Goal: Transaction & Acquisition: Purchase product/service

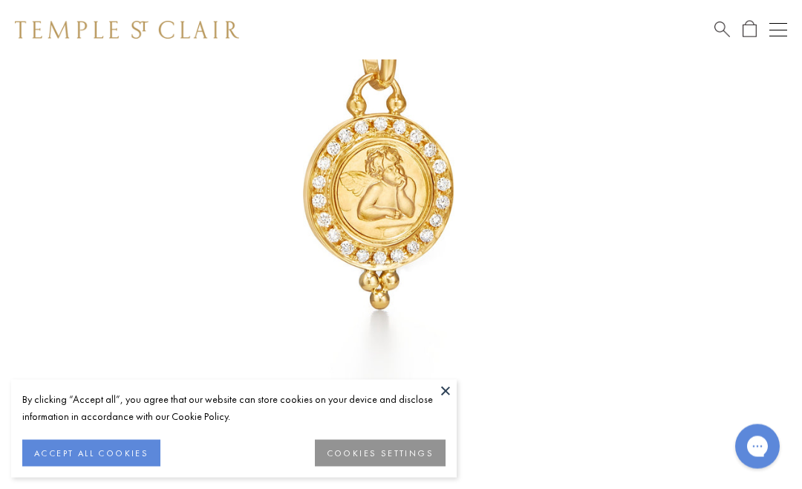
scroll to position [278, 0]
click at [59, 457] on button "ACCEPT ALL COOKIES" at bounding box center [91, 453] width 138 height 27
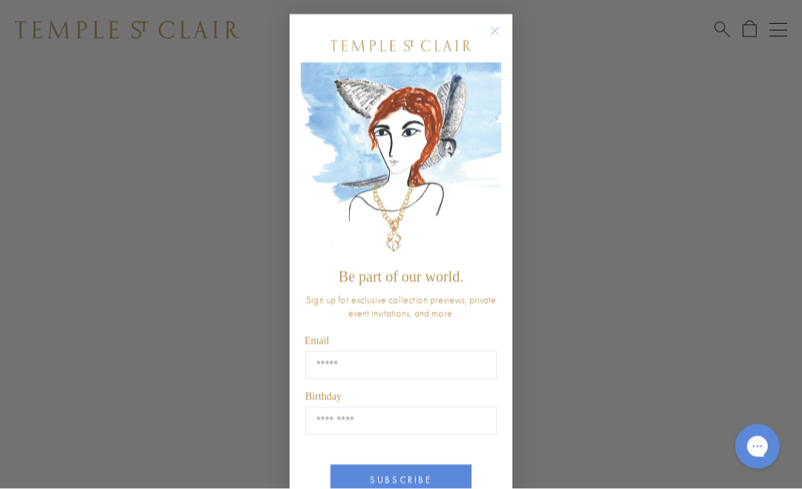
scroll to position [241, 0]
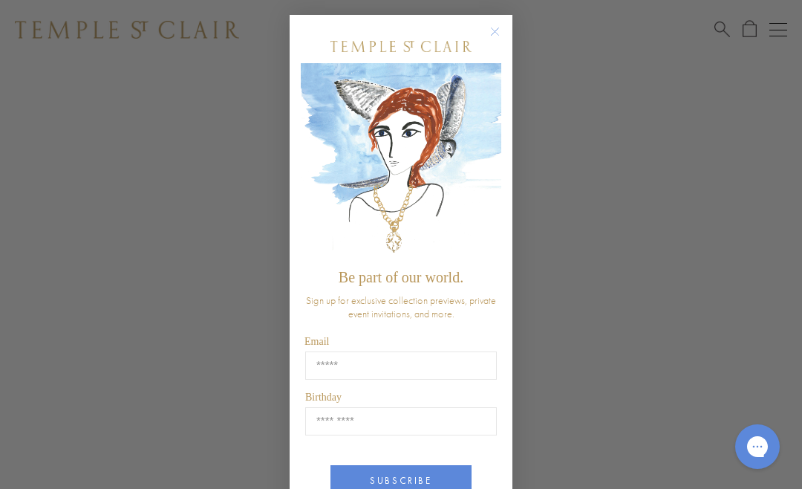
click at [488, 30] on circle "Close dialog" at bounding box center [495, 32] width 18 height 18
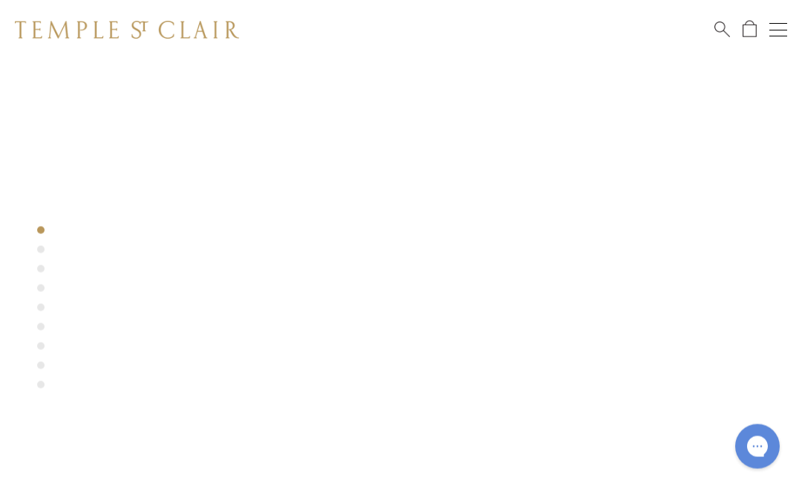
scroll to position [301, 0]
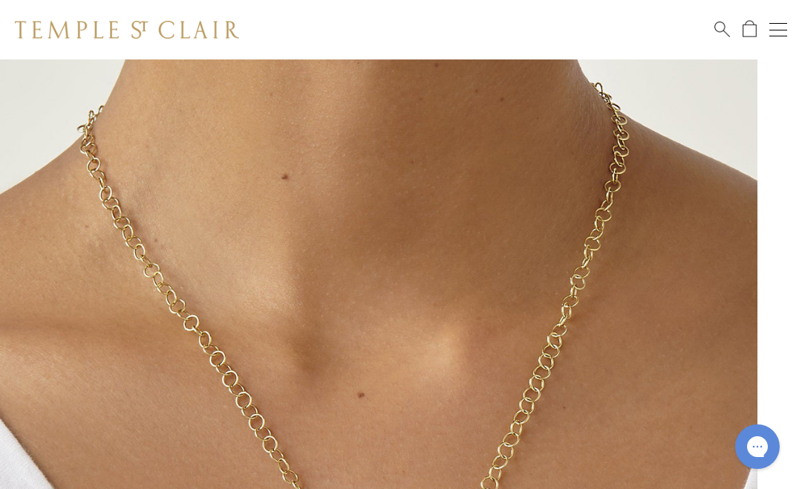
click at [771, 32] on button "Open navigation" at bounding box center [778, 30] width 18 height 18
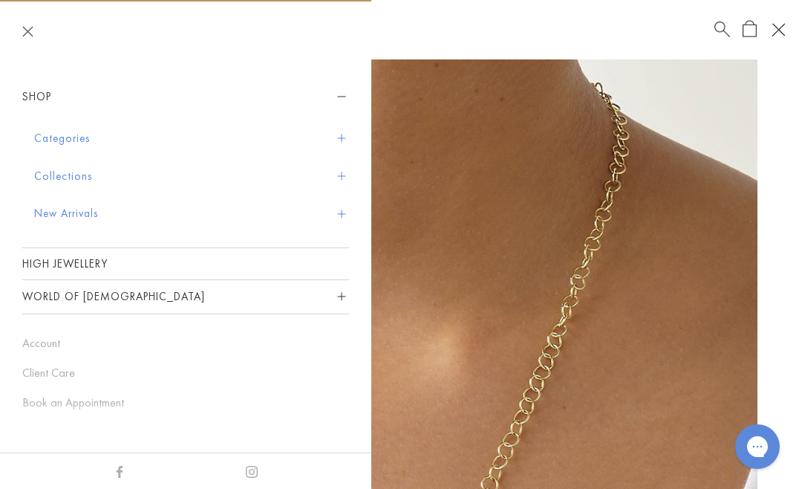
click at [42, 178] on button "Collections" at bounding box center [191, 176] width 315 height 38
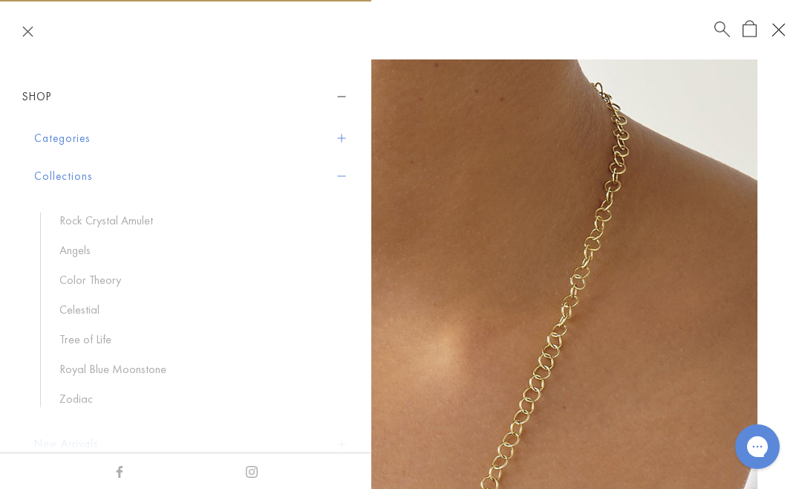
click at [66, 247] on link "Angels" at bounding box center [196, 250] width 275 height 16
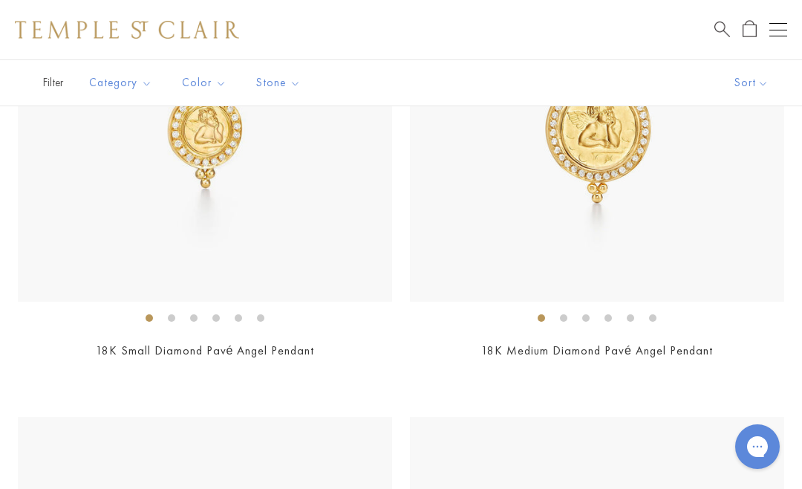
scroll to position [478, 0]
click at [705, 108] on img at bounding box center [597, 112] width 374 height 374
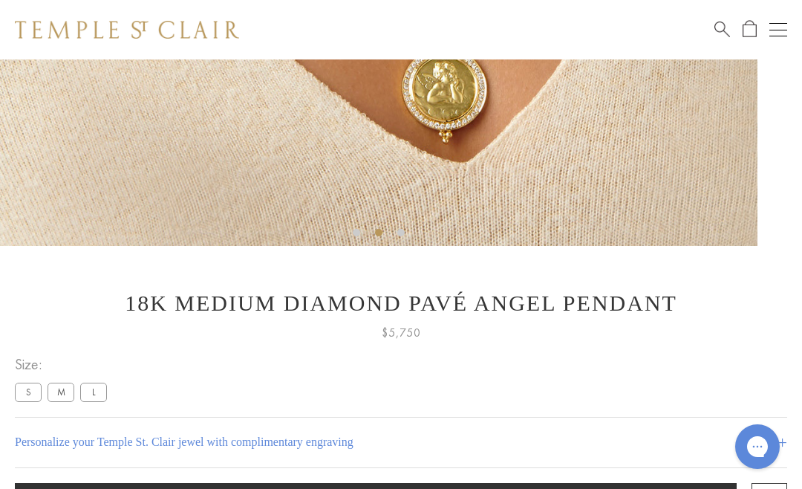
scroll to position [590, 0]
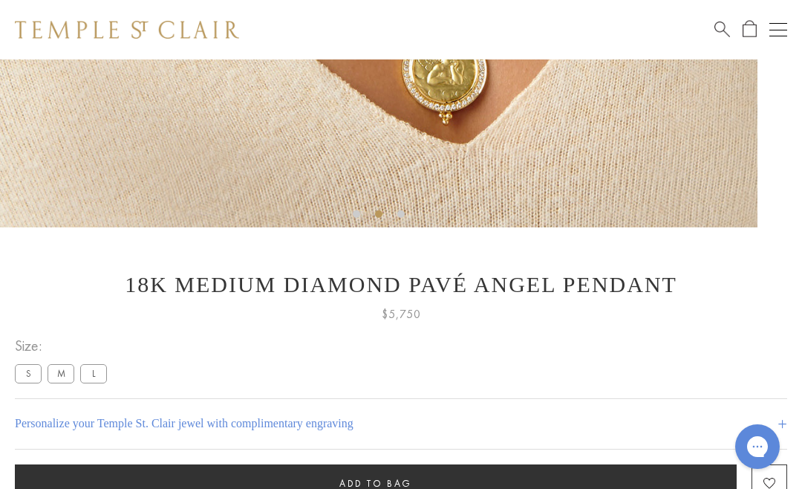
click at [91, 376] on label "L" at bounding box center [93, 373] width 27 height 19
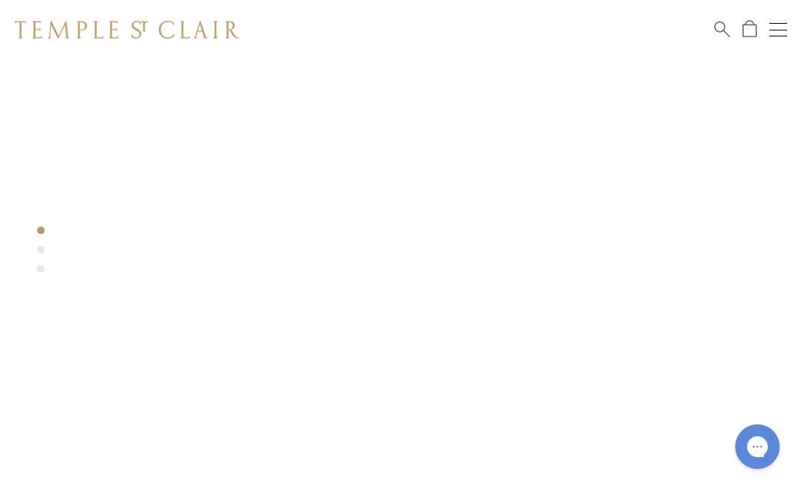
scroll to position [293, 0]
